Goal: Task Accomplishment & Management: Manage account settings

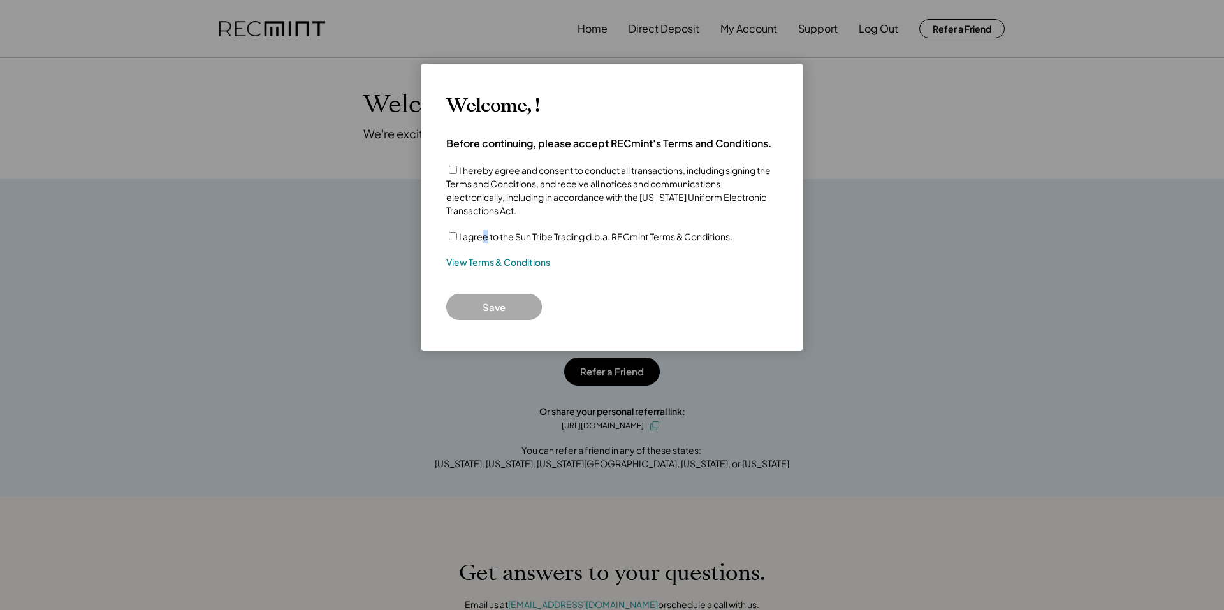
click at [481, 238] on label "I agree to the Sun Tribe Trading d.b.a. RECmint Terms & Conditions." at bounding box center [596, 236] width 274 height 11
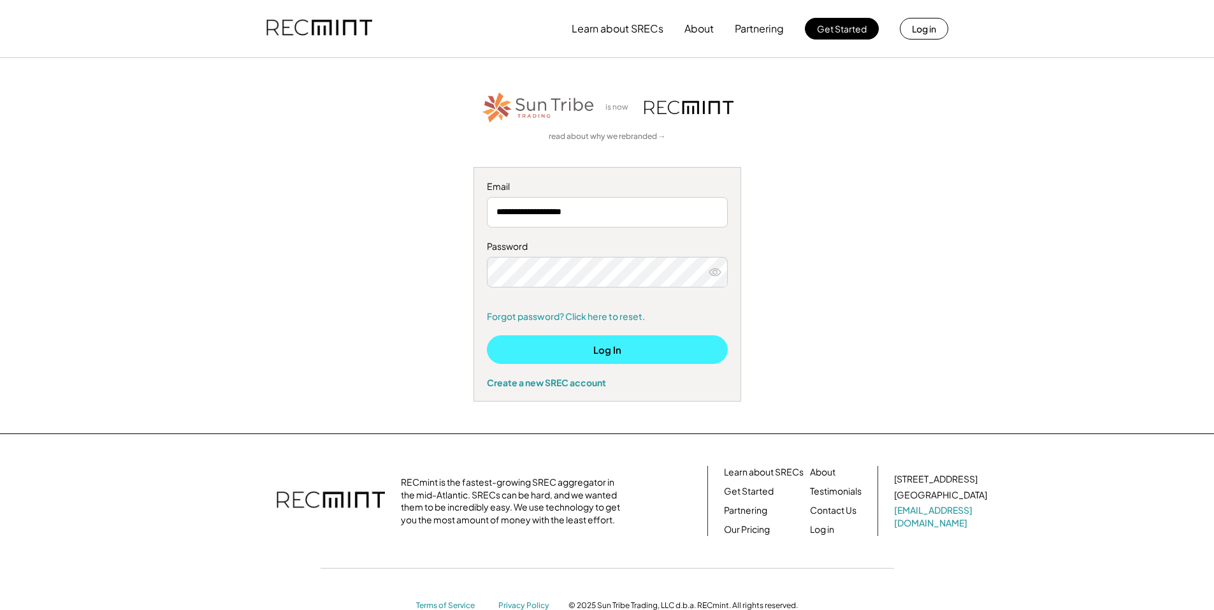
click at [605, 357] on button "Log In" at bounding box center [607, 349] width 241 height 29
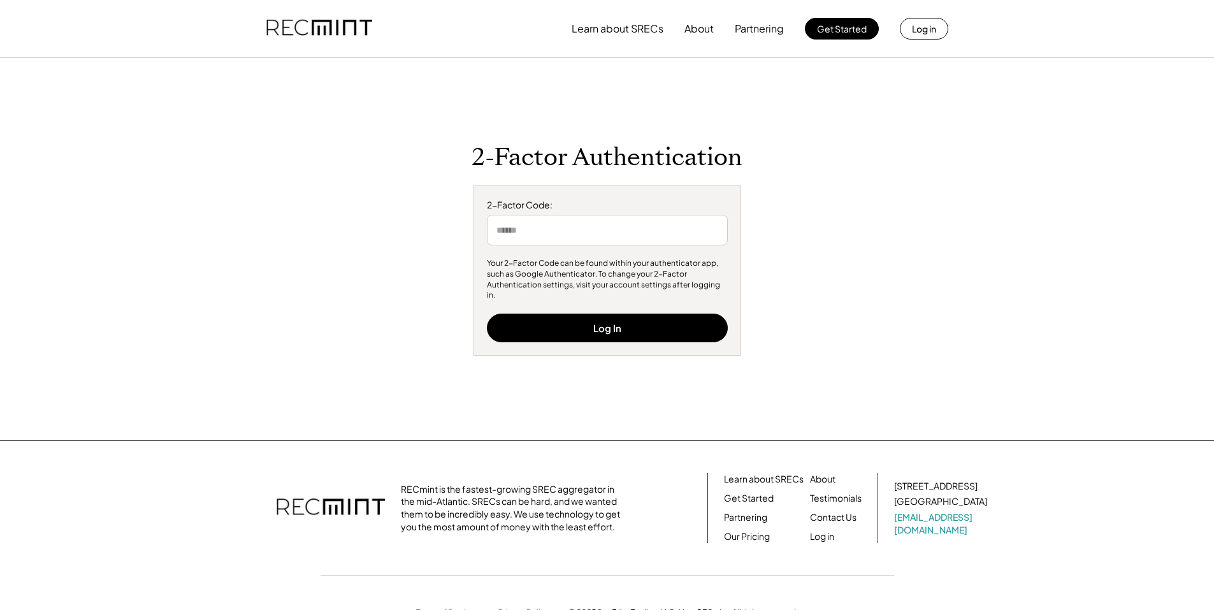
click at [558, 232] on input "input" at bounding box center [607, 230] width 241 height 31
type input "******"
